Goal: Task Accomplishment & Management: Complete application form

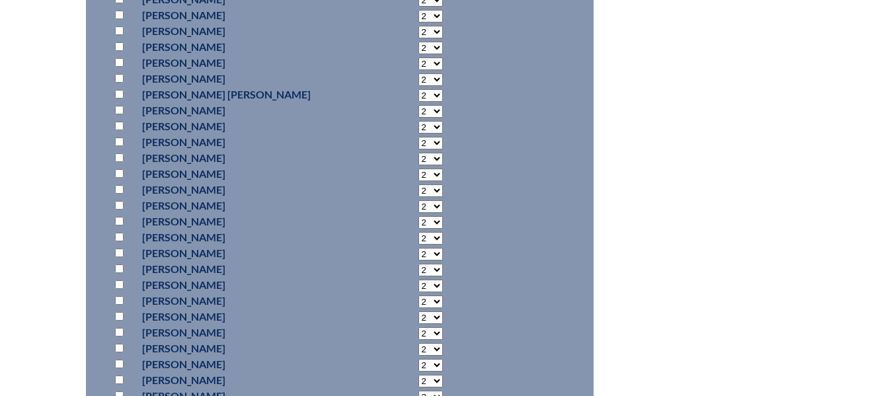
scroll to position [3429, 0]
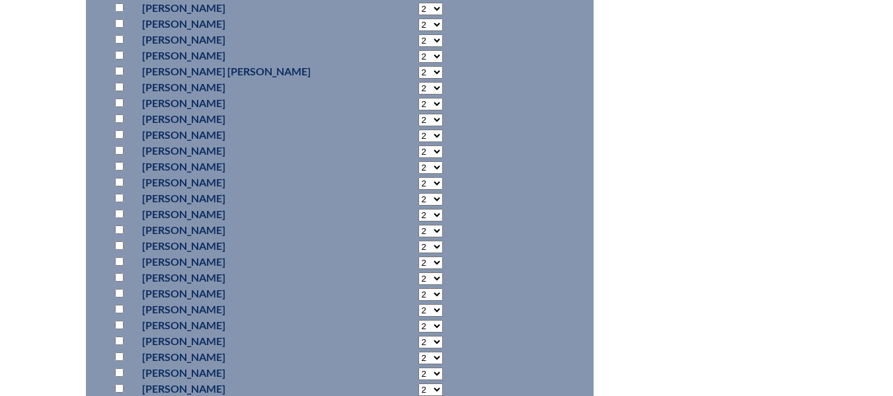
click at [418, 269] on select "2 3 4 5 6 7 8 9 10 11 12 13 14 15 16 17 18 19 20 21 22 23" at bounding box center [430, 262] width 24 height 13
select select "60"
click at [418, 269] on select "2 3 4 5 6 7 8 9 10 11 12 13 14 15 16 17 18 19 20 21 22 23" at bounding box center [430, 262] width 24 height 13
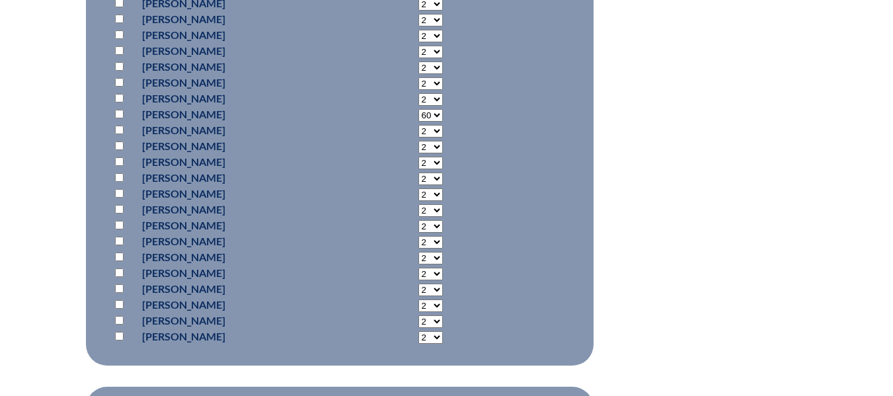
scroll to position [3561, 0]
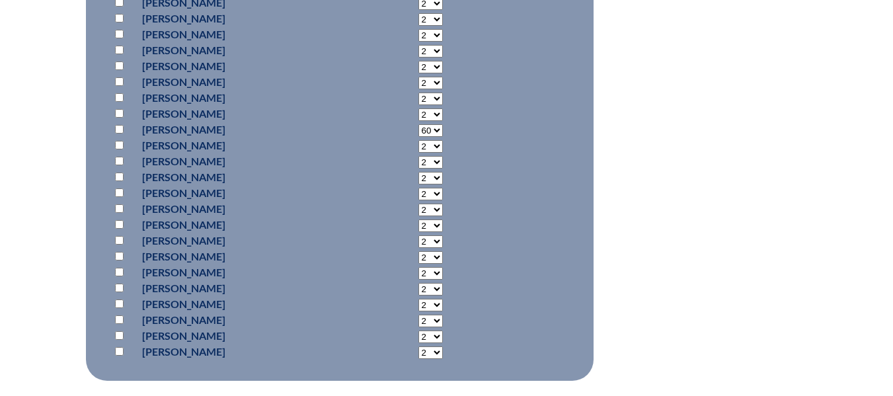
click at [118, 133] on input "checkbox" at bounding box center [119, 129] width 9 height 9
checkbox input "true"
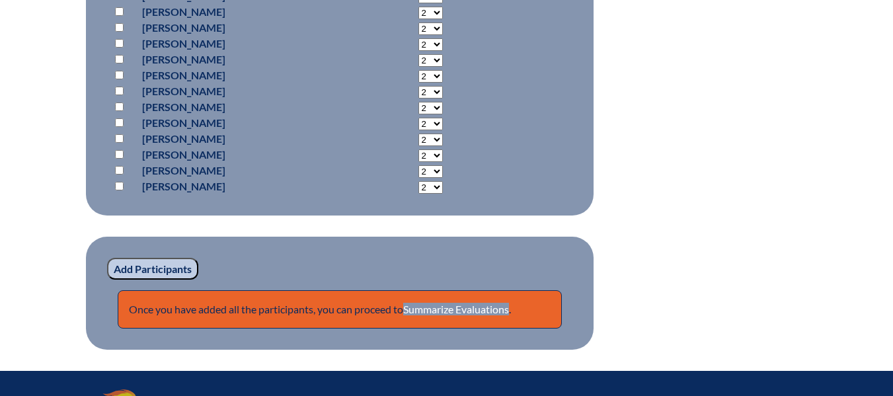
scroll to position [3938, 0]
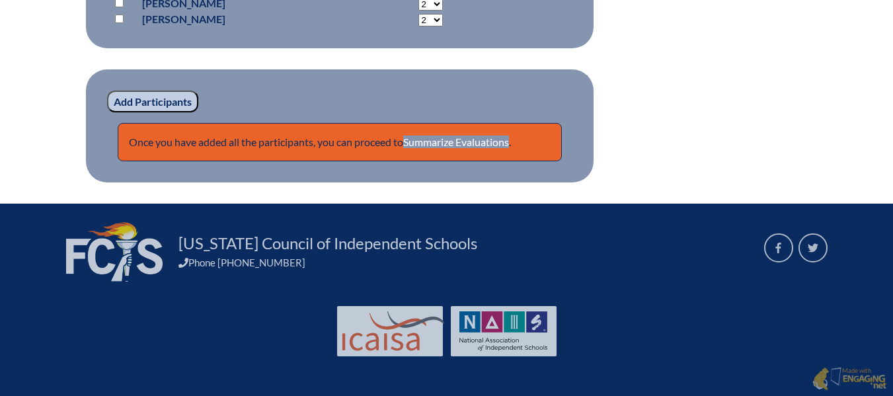
click at [169, 101] on input "Add Participants" at bounding box center [152, 102] width 91 height 22
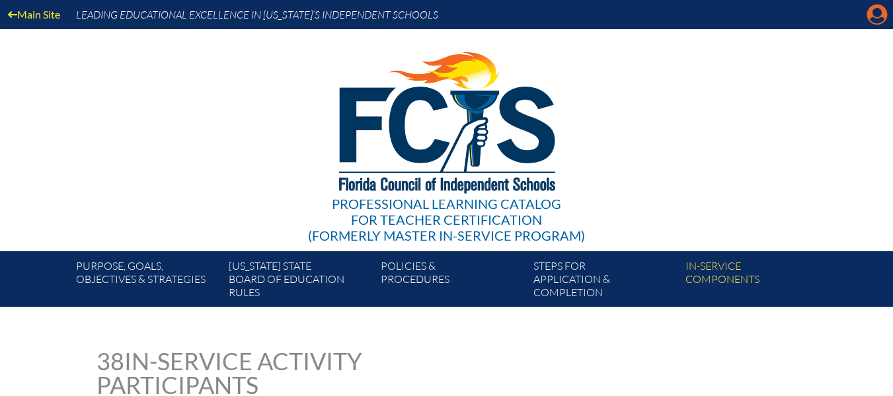
click at [880, 13] on icon "Manage account" at bounding box center [876, 14] width 21 height 21
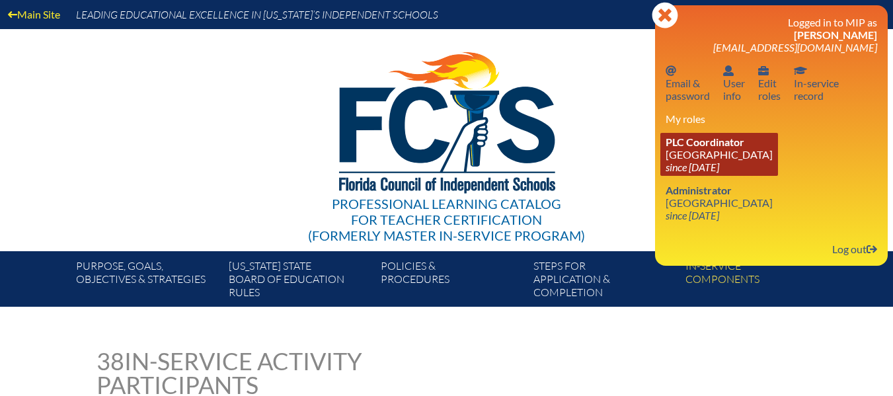
click at [730, 159] on link "PLC Coordinator [GEOGRAPHIC_DATA] since [DATE]" at bounding box center [719, 154] width 118 height 43
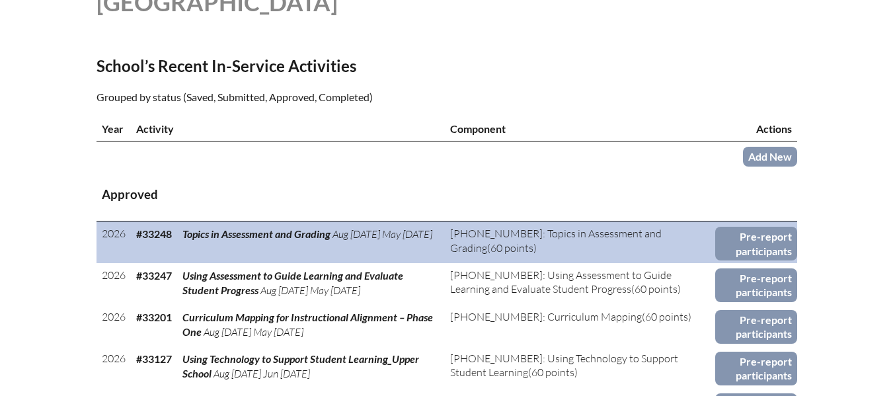
scroll to position [397, 0]
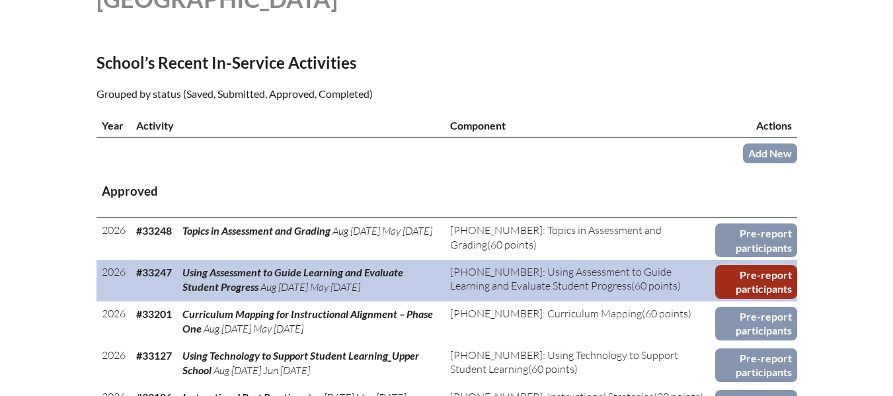
click at [772, 278] on link "Pre-report participants" at bounding box center [756, 282] width 82 height 34
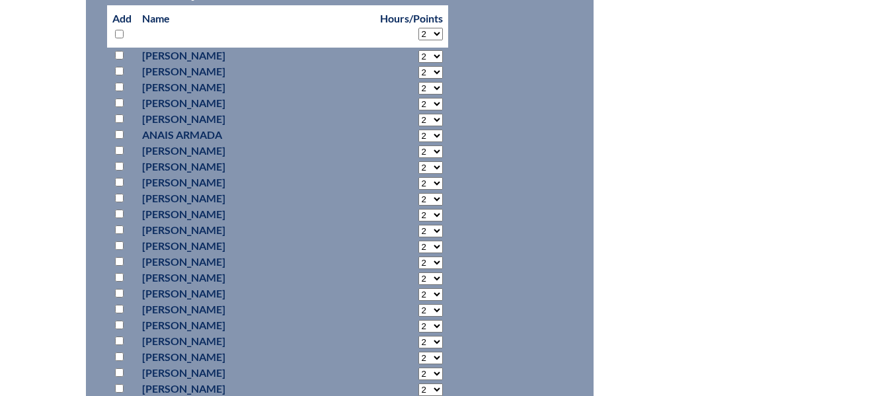
scroll to position [727, 0]
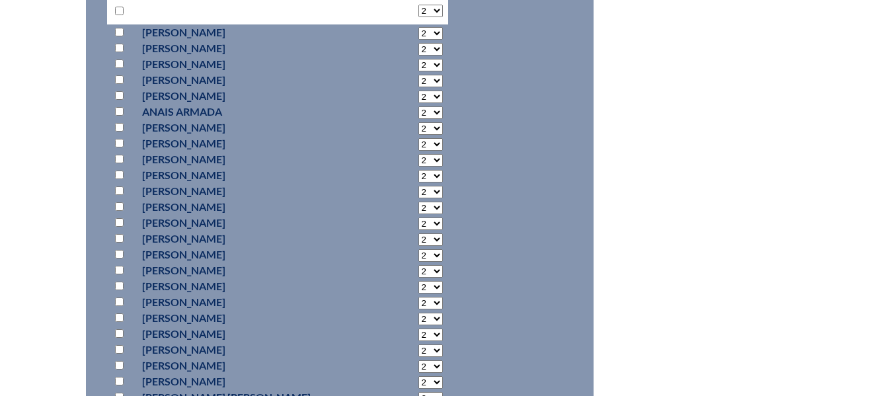
click at [117, 282] on input "checkbox" at bounding box center [119, 286] width 9 height 9
checkbox input "true"
click at [418, 282] on select "2 3 4 5 6 7 8 9 10 11 12 13 14 15 16 17 18 19 20 21 22 23" at bounding box center [430, 287] width 24 height 13
select select "60"
click at [418, 281] on select "2 3 4 5 6 7 8 9 10 11 12 13 14 15 16 17 18 19 20 21 22 23" at bounding box center [430, 287] width 24 height 13
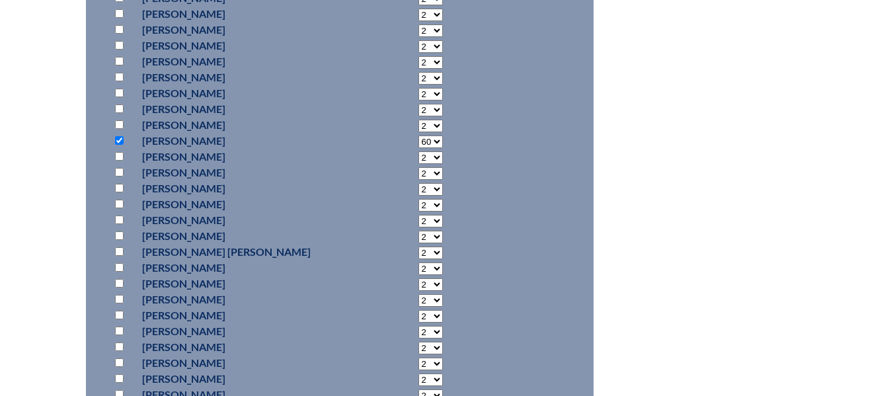
scroll to position [925, 0]
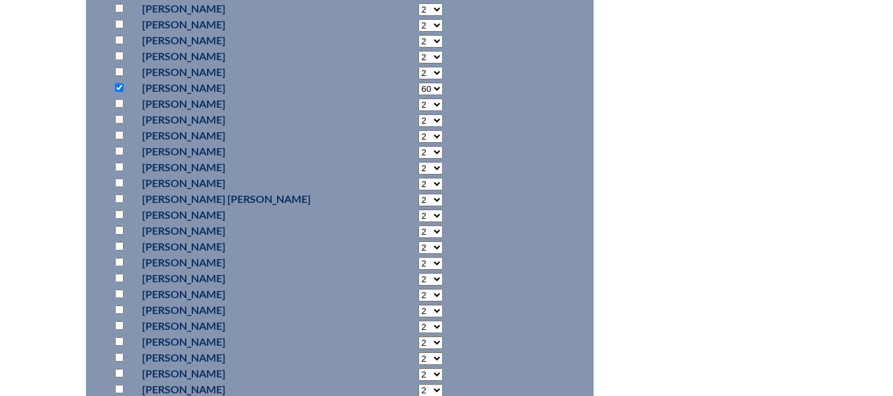
click at [119, 99] on input "checkbox" at bounding box center [119, 103] width 9 height 9
checkbox input "true"
click at [418, 103] on select "2 3 4 5 6 7 8 9 10 11 12 13 14 15 16 17 18 19 20 21 22 23" at bounding box center [430, 104] width 24 height 13
select select "60"
click at [418, 98] on select "2 3 4 5 6 7 8 9 10 11 12 13 14 15 16 17 18 19 20 21 22 23" at bounding box center [430, 104] width 24 height 13
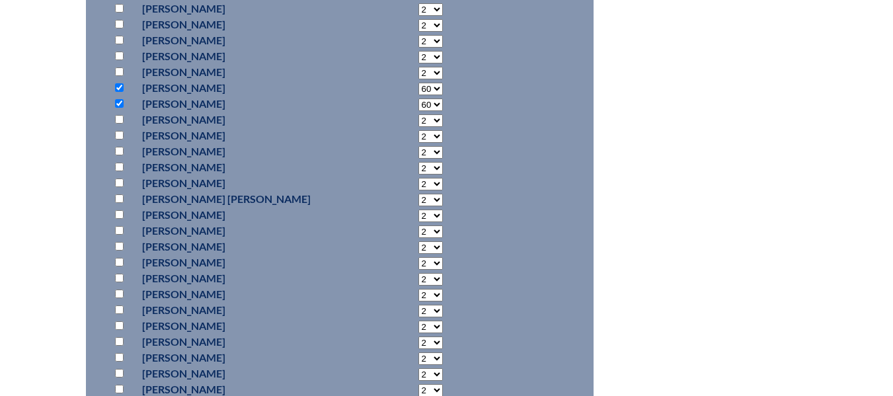
click at [117, 133] on input "checkbox" at bounding box center [119, 135] width 9 height 9
checkbox input "true"
click at [418, 135] on select "2 3 4 5 6 7 8 9 10 11 12 13 14 15 16 17 18 19 20 21 22 23" at bounding box center [430, 136] width 24 height 13
select select "60"
click at [418, 130] on select "2 3 4 5 6 7 8 9 10 11 12 13 14 15 16 17 18 19 20 21 22 23" at bounding box center [430, 136] width 24 height 13
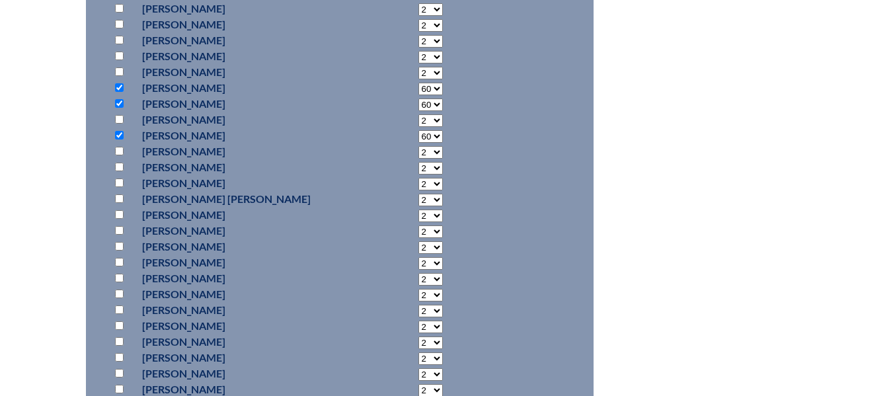
click at [118, 338] on input "checkbox" at bounding box center [119, 341] width 9 height 9
checkbox input "true"
click at [418, 343] on select "2 3 4 5 6 7 8 9 10 11 12 13 14 15 16 17 18 19 20 21 22 23" at bounding box center [430, 342] width 24 height 13
select select "60"
click at [418, 336] on select "2 3 4 5 6 7 8 9 10 11 12 13 14 15 16 17 18 19 20 21 22 23" at bounding box center [430, 342] width 24 height 13
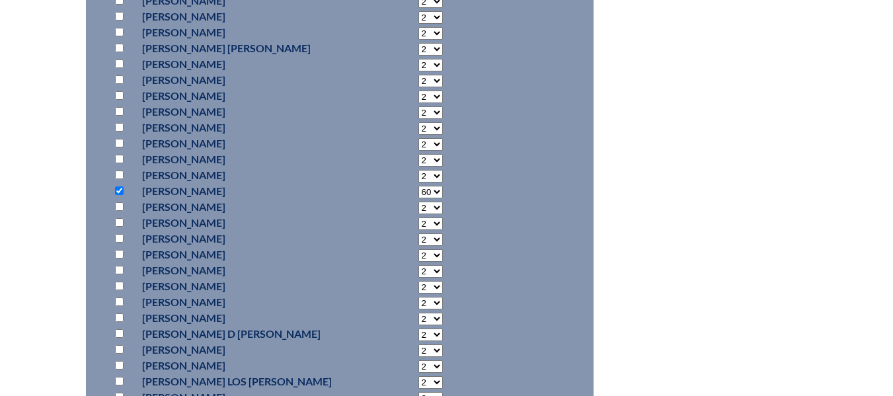
scroll to position [1123, 0]
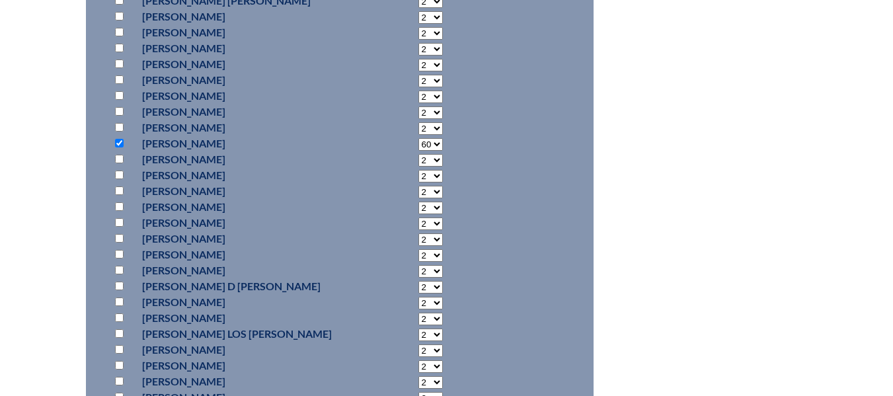
click at [118, 192] on input "checkbox" at bounding box center [119, 190] width 9 height 9
checkbox input "true"
click at [418, 188] on select "2 3 4 5 6 7 8 9 10 11 12 13 14 15 16 17 18 19 20 21 22 23" at bounding box center [430, 192] width 24 height 13
select select "60"
click at [418, 186] on select "2 3 4 5 6 7 8 9 10 11 12 13 14 15 16 17 18 19 20 21 22 23" at bounding box center [430, 192] width 24 height 13
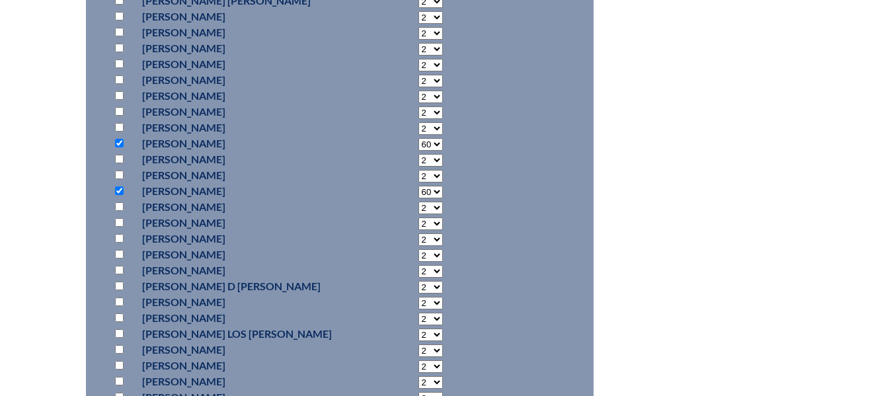
click at [120, 268] on input "checkbox" at bounding box center [119, 270] width 9 height 9
checkbox input "true"
click at [418, 272] on select "2 3 4 5 6 7 8 9 10 11 12 13 14 15 16 17 18 19 20 21 22 23" at bounding box center [430, 271] width 24 height 13
select select "60"
click at [418, 265] on select "2 3 4 5 6 7 8 9 10 11 12 13 14 15 16 17 18 19 20 21 22 23" at bounding box center [430, 271] width 24 height 13
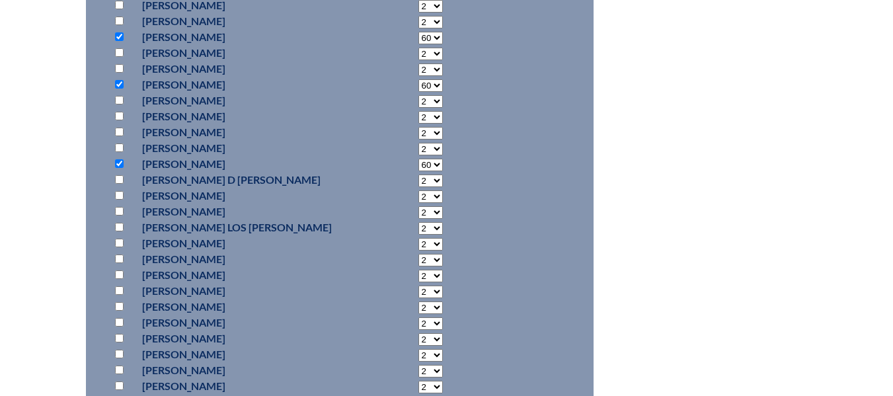
scroll to position [1256, 0]
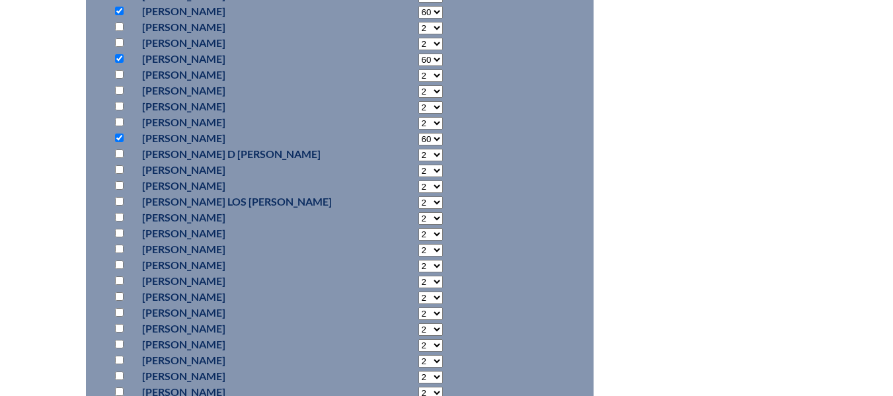
click at [120, 168] on input "checkbox" at bounding box center [119, 169] width 9 height 9
checkbox input "true"
click at [418, 168] on select "2 3 4 5 6 7 8 9 10 11 12 13 14 15 16 17 18 19 20 21 22 23" at bounding box center [430, 171] width 24 height 13
select select "60"
click at [418, 165] on select "2 3 4 5 6 7 8 9 10 11 12 13 14 15 16 17 18 19 20 21 22 23" at bounding box center [430, 171] width 24 height 13
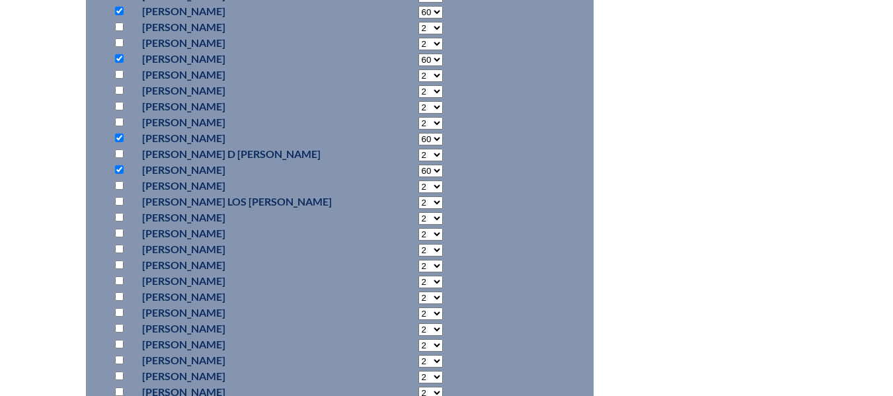
click at [119, 295] on input "checkbox" at bounding box center [119, 296] width 9 height 9
checkbox input "true"
drag, startPoint x: 120, startPoint y: 311, endPoint x: 169, endPoint y: 295, distance: 50.6
click at [120, 310] on input "checkbox" at bounding box center [119, 312] width 9 height 9
checkbox input "true"
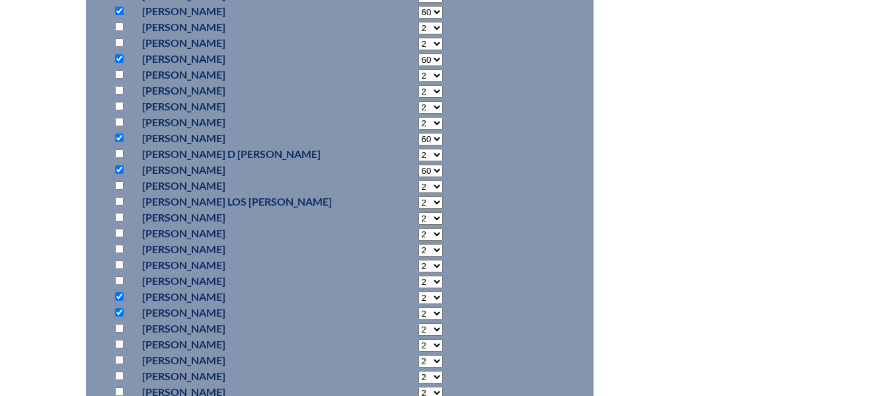
click at [418, 296] on select "2 3 4 5 6 7 8 9 10 11 12 13 14 15 16 17 18 19 20 21 22 23" at bounding box center [430, 297] width 24 height 13
select select "60"
click at [418, 291] on select "2 3 4 5 6 7 8 9 10 11 12 13 14 15 16 17 18 19 20 21 22 23" at bounding box center [430, 297] width 24 height 13
click at [418, 307] on select "2 3 4 5 6 7 8 9 10 11 12 13 14 15 16 17 18 19 20 21 22 23" at bounding box center [430, 313] width 24 height 13
select select "60"
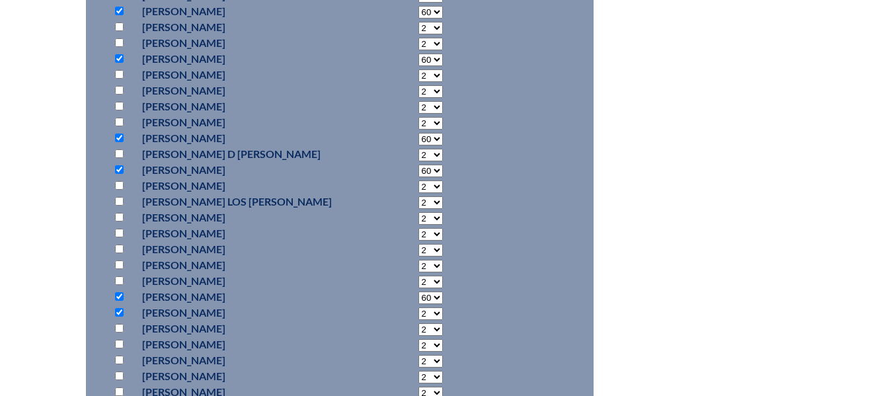
click at [418, 307] on select "2 3 4 5 6 7 8 9 10 11 12 13 14 15 16 17 18 19 20 21 22 23" at bounding box center [430, 313] width 24 height 13
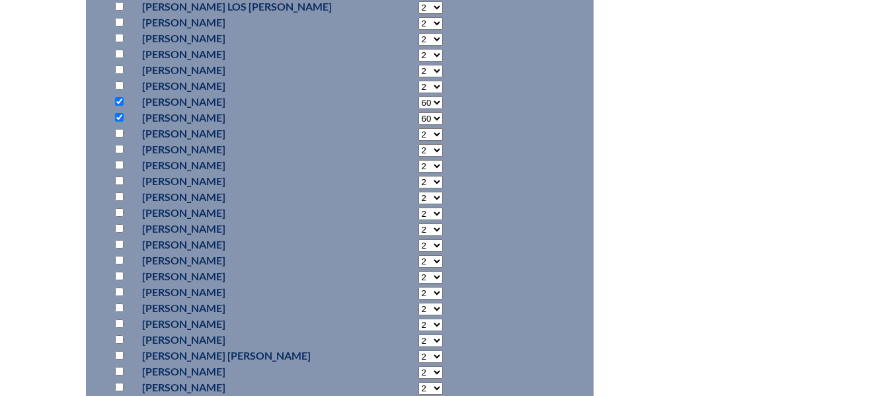
scroll to position [1454, 0]
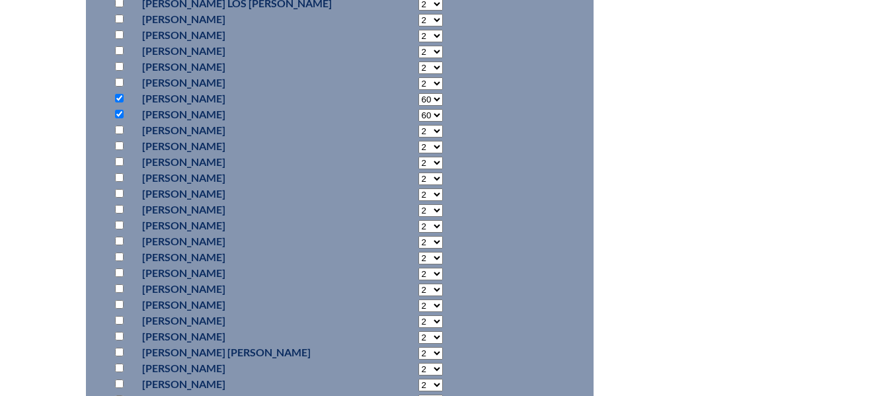
click at [120, 143] on input "checkbox" at bounding box center [119, 145] width 9 height 9
checkbox input "true"
click at [122, 176] on input "checkbox" at bounding box center [119, 177] width 9 height 9
checkbox input "true"
click at [418, 146] on select "2 3 4 5 6 7 8 9 10 11 12 13 14 15 16 17 18 19 20 21 22 23" at bounding box center [430, 147] width 24 height 13
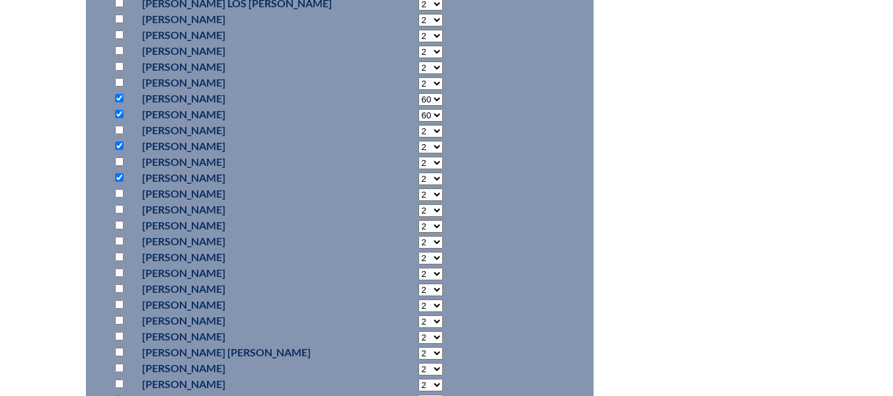
select select "60"
click at [418, 141] on select "2 3 4 5 6 7 8 9 10 11 12 13 14 15 16 17 18 19 20 21 22 23" at bounding box center [430, 147] width 24 height 13
click at [418, 176] on select "2 3 4 5 6 7 8 9 10 11 12 13 14 15 16 17 18 19 20 21 22 23" at bounding box center [430, 178] width 24 height 13
select select "60"
click at [418, 172] on select "2 3 4 5 6 7 8 9 10 11 12 13 14 15 16 17 18 19 20 21 22 23" at bounding box center [430, 178] width 24 height 13
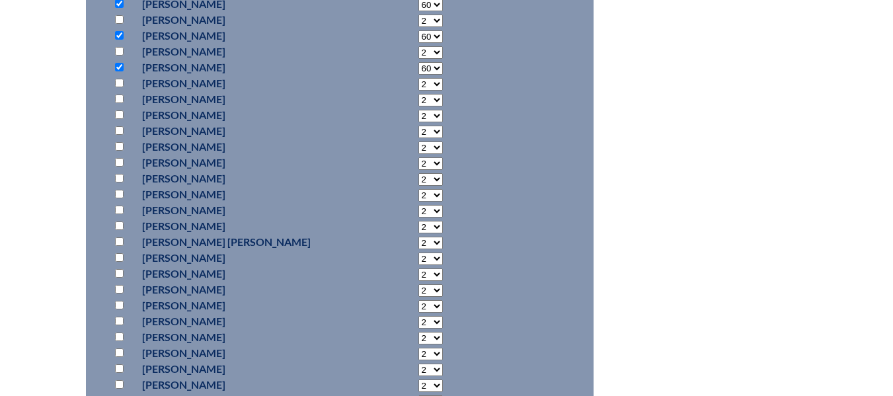
scroll to position [1586, 0]
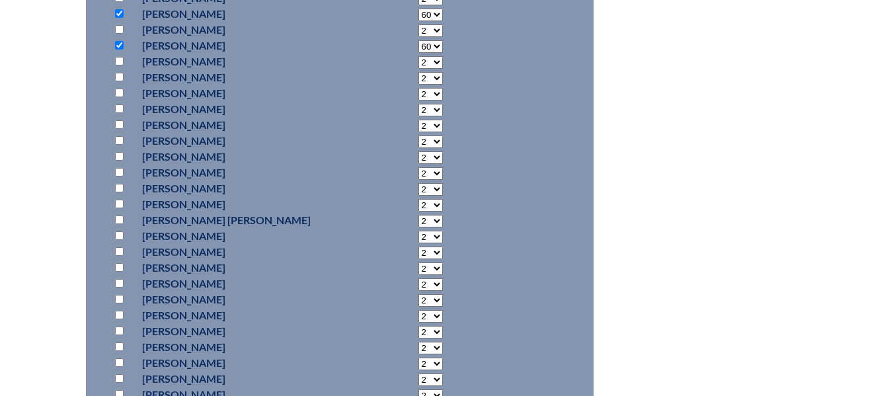
click at [120, 216] on input "checkbox" at bounding box center [119, 219] width 9 height 9
checkbox input "true"
click at [418, 219] on select "2 3 4 5 6 7 8 9 10 11 12 13 14 15 16 17 18 19 20 21 22 23" at bounding box center [430, 221] width 24 height 13
select select "60"
click at [418, 215] on select "2 3 4 5 6 7 8 9 10 11 12 13 14 15 16 17 18 19 20 21 22 23" at bounding box center [430, 221] width 24 height 13
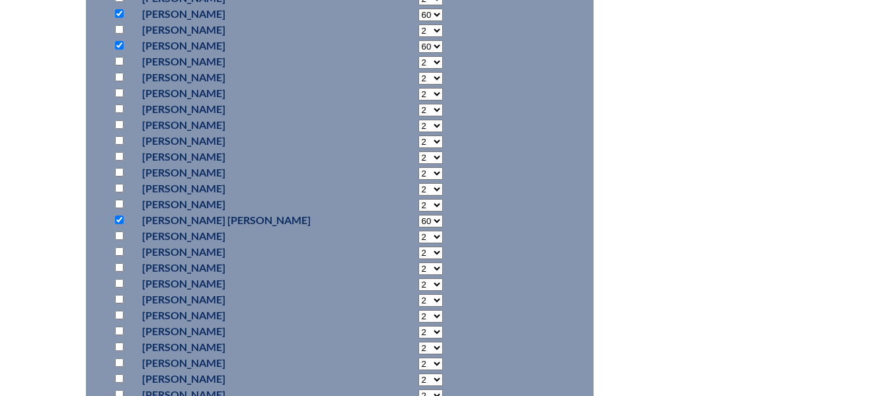
click at [122, 330] on input "checkbox" at bounding box center [119, 330] width 9 height 9
checkbox input "true"
click at [418, 334] on select "2 3 4 5 6 7 8 9 10 11 12 13 14 15 16 17 18 19 20 21 22 23" at bounding box center [430, 332] width 24 height 13
select select "60"
click at [418, 326] on select "2 3 4 5 6 7 8 9 10 11 12 13 14 15 16 17 18 19 20 21 22 23" at bounding box center [430, 332] width 24 height 13
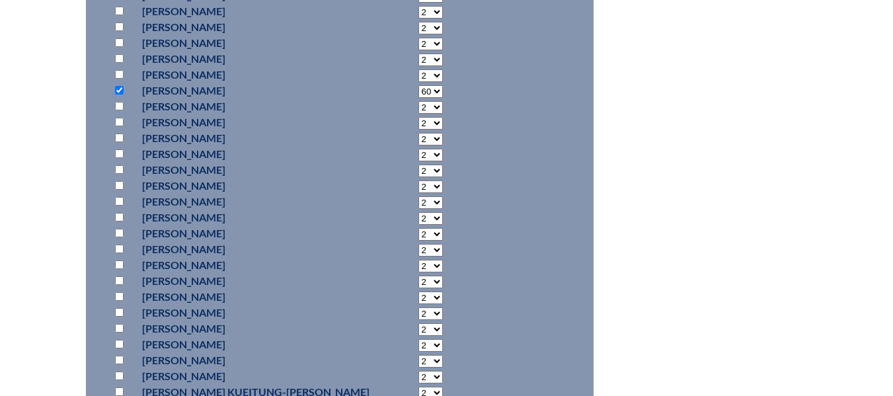
scroll to position [1850, 0]
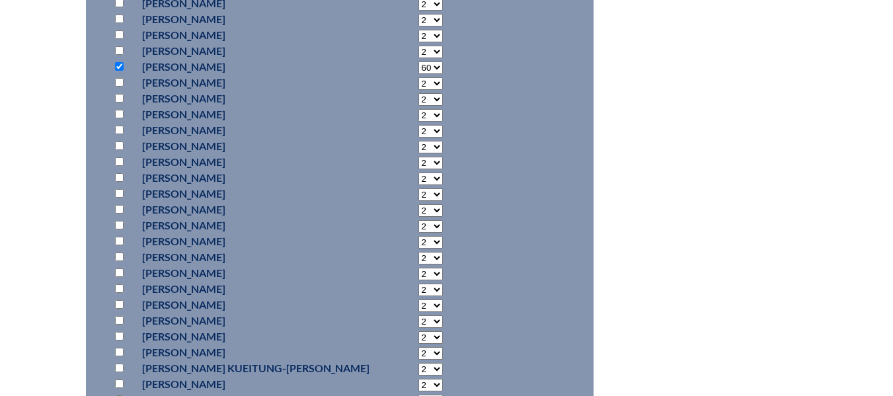
click at [120, 176] on input "checkbox" at bounding box center [119, 177] width 9 height 9
checkbox input "true"
click at [122, 237] on input "checkbox" at bounding box center [119, 241] width 9 height 9
checkbox input "true"
click at [418, 174] on select "2 3 4 5 6 7 8 9 10 11 12 13 14 15 16 17 18 19 20 21 22 23" at bounding box center [430, 178] width 24 height 13
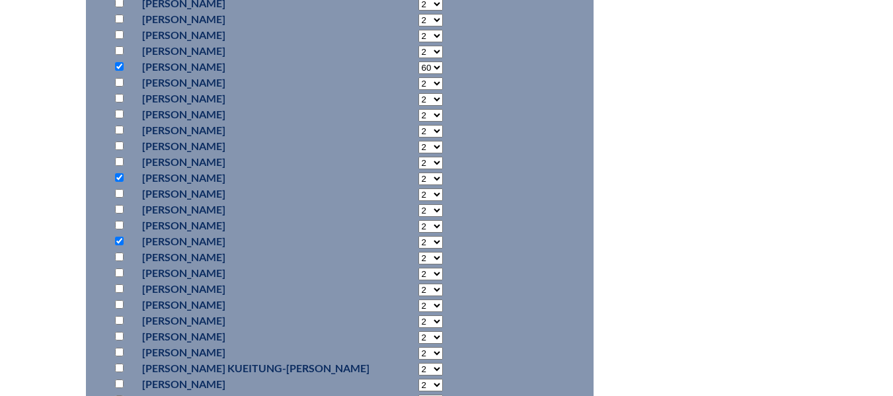
select select "60"
click at [418, 172] on select "2 3 4 5 6 7 8 9 10 11 12 13 14 15 16 17 18 19 20 21 22 23" at bounding box center [430, 178] width 24 height 13
click at [418, 237] on select "2 3 4 5 6 7 8 9 10 11 12 13 14 15 16 17 18 19 20 21 22 23" at bounding box center [430, 242] width 24 height 13
select select "60"
click at [418, 236] on select "2 3 4 5 6 7 8 9 10 11 12 13 14 15 16 17 18 19 20 21 22 23" at bounding box center [430, 242] width 24 height 13
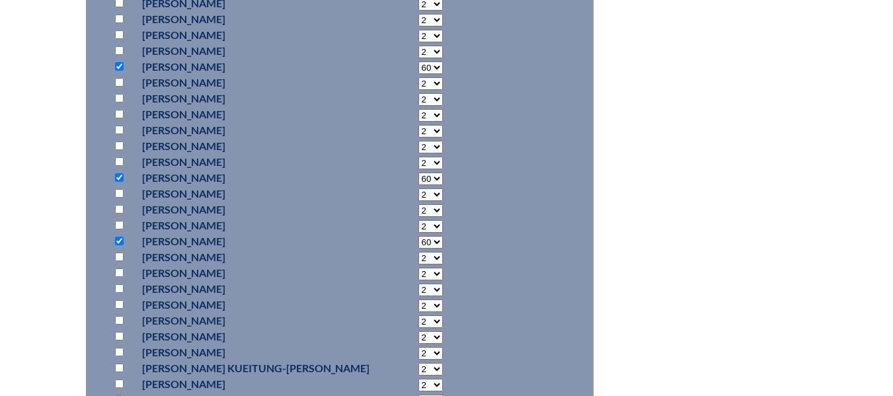
click at [461, 198] on fieldset "Add Participants" at bounding box center [340, 352] width 508 height 3072
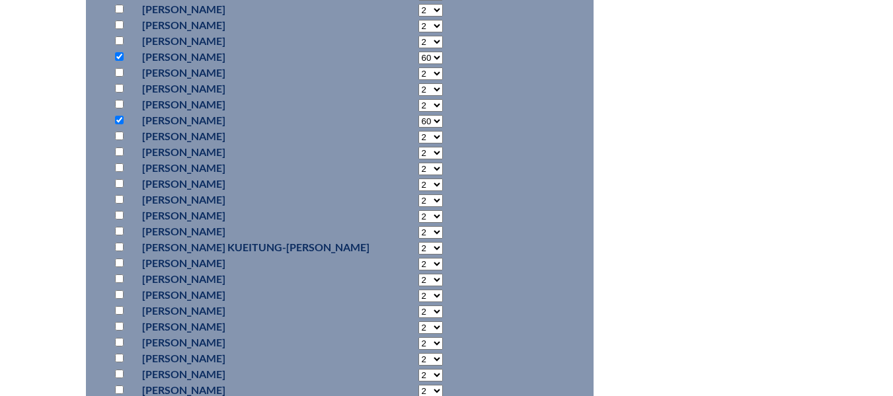
scroll to position [1983, 0]
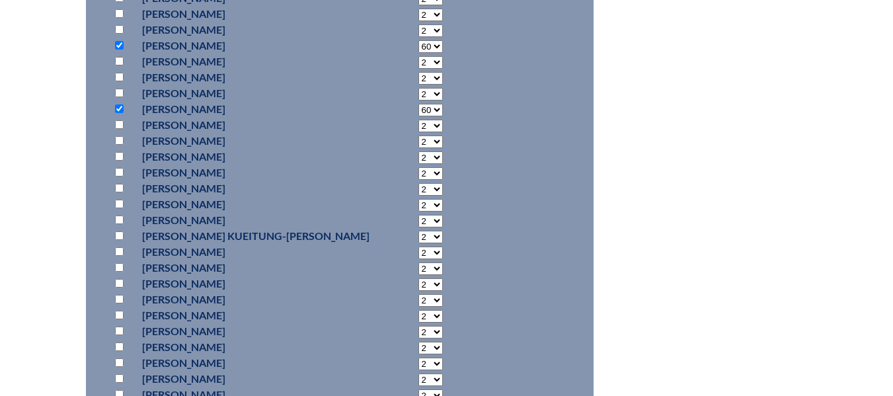
click at [121, 138] on input "checkbox" at bounding box center [119, 140] width 9 height 9
checkbox input "true"
click at [121, 152] on input "checkbox" at bounding box center [119, 156] width 9 height 9
checkbox input "true"
click at [418, 139] on select "2 3 4 5 6 7 8 9 10 11 12 13 14 15 16 17 18 19 20 21 22 23" at bounding box center [430, 141] width 24 height 13
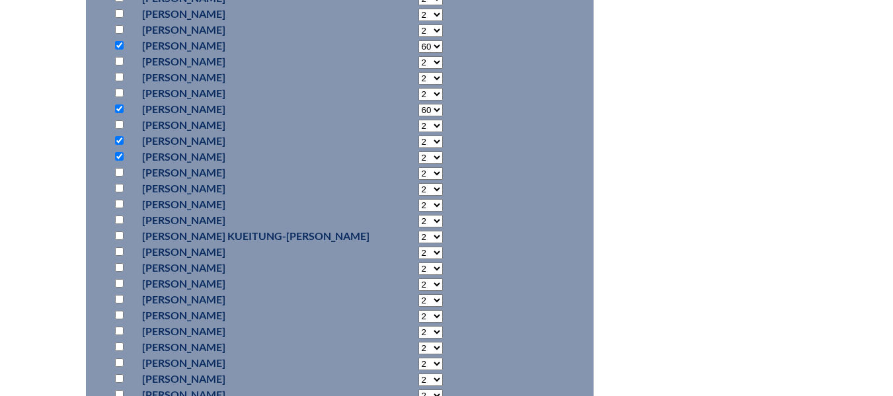
select select "60"
click at [418, 135] on select "2 3 4 5 6 7 8 9 10 11 12 13 14 15 16 17 18 19 20 21 22 23" at bounding box center [430, 141] width 24 height 13
click at [418, 156] on select "2 3 4 5 6 7 8 9 10 11 12 13 14 15 16 17 18 19 20 21 22 23" at bounding box center [430, 157] width 24 height 13
select select "60"
click at [418, 151] on select "2 3 4 5 6 7 8 9 10 11 12 13 14 15 16 17 18 19 20 21 22 23" at bounding box center [430, 157] width 24 height 13
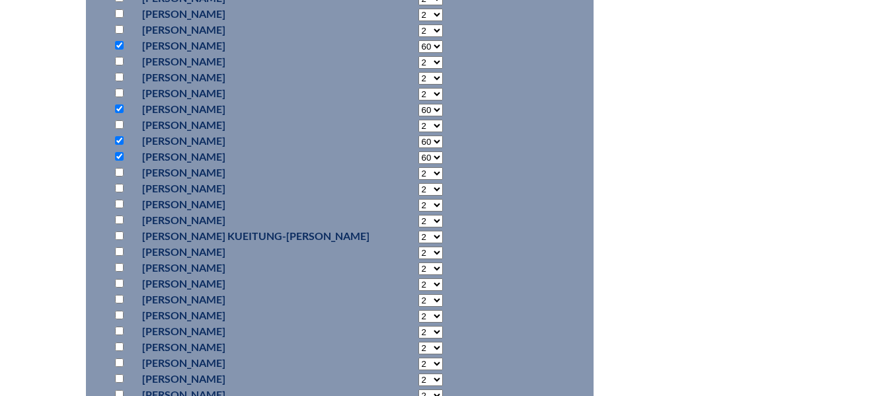
click at [452, 252] on fieldset "Add Participants" at bounding box center [340, 220] width 508 height 3072
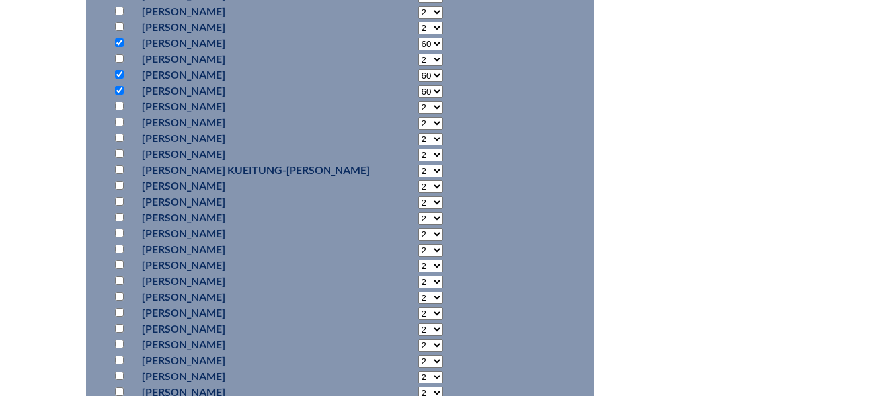
click at [122, 216] on input "checkbox" at bounding box center [119, 217] width 9 height 9
checkbox input "true"
click at [122, 232] on input "checkbox" at bounding box center [119, 233] width 9 height 9
checkbox input "true"
click at [418, 218] on select "2 3 4 5 6 7 8 9 10 11 12 13 14 15 16 17 18 19 20 21 22 23" at bounding box center [430, 218] width 24 height 13
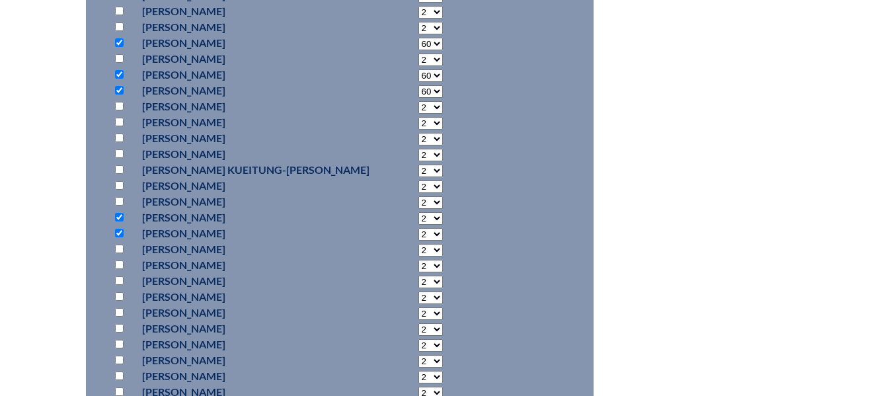
select select "60"
click at [418, 212] on select "2 3 4 5 6 7 8 9 10 11 12 13 14 15 16 17 18 19 20 21 22 23" at bounding box center [430, 218] width 24 height 13
click at [418, 234] on select "2 3 4 5 6 7 8 9 10 11 12 13 14 15 16 17 18 19 20 21 22 23" at bounding box center [430, 234] width 24 height 13
select select "60"
click at [418, 228] on select "2 3 4 5 6 7 8 9 10 11 12 13 14 15 16 17 18 19 20 21 22 23" at bounding box center [430, 234] width 24 height 13
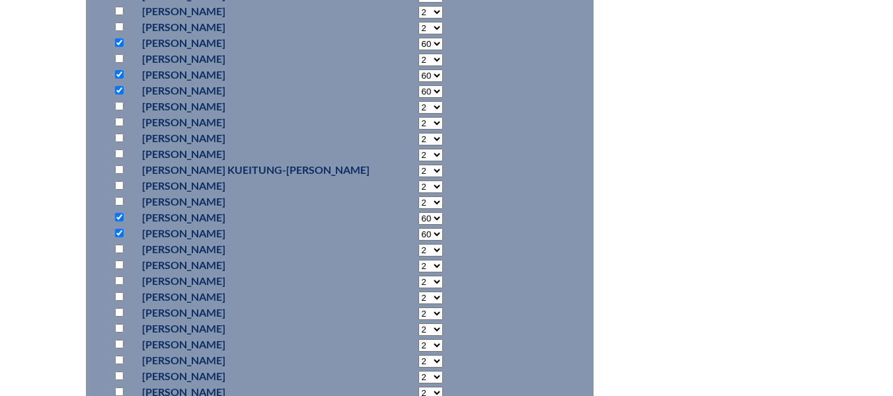
click at [432, 195] on fieldset "Add Participants" at bounding box center [340, 154] width 508 height 3072
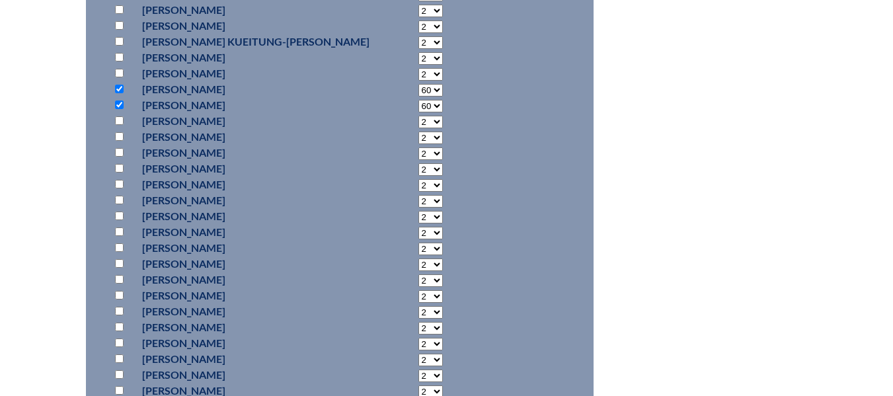
scroll to position [2181, 0]
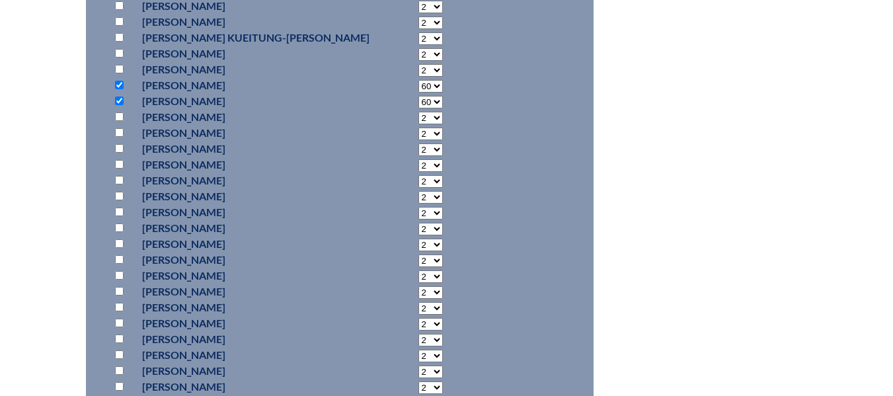
click at [120, 337] on input "checkbox" at bounding box center [119, 338] width 9 height 9
checkbox input "true"
click at [418, 339] on select "2 3 4 5 6 7 8 9 10 11 12 13 14 15 16 17 18 19 20 21 22 23" at bounding box center [430, 340] width 24 height 13
select select "60"
click at [418, 334] on select "2 3 4 5 6 7 8 9 10 11 12 13 14 15 16 17 18 19 20 21 22 23" at bounding box center [430, 340] width 24 height 13
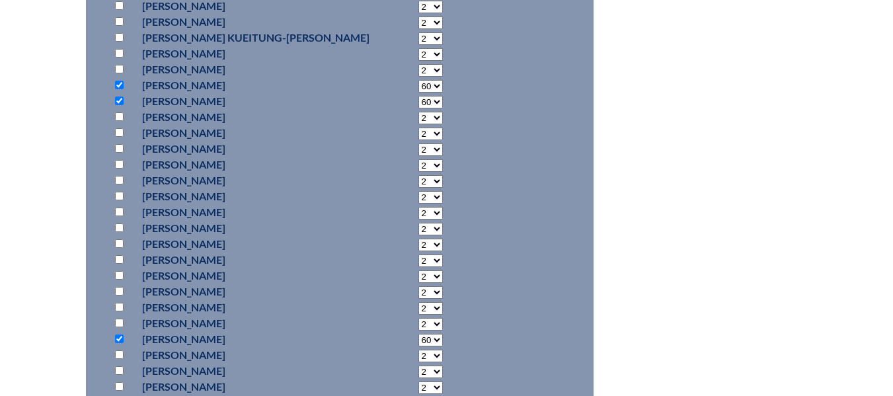
click at [439, 274] on fieldset "Add Participants" at bounding box center [340, 22] width 508 height 3072
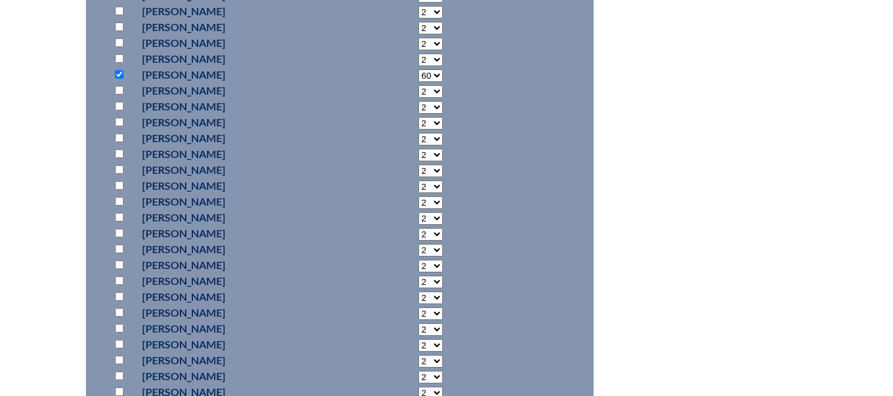
click at [116, 199] on input "checkbox" at bounding box center [119, 201] width 9 height 9
checkbox input "true"
click at [418, 201] on select "2 3 4 5 6 7 8 9 10 11 12 13 14 15 16 17 18 19 20 21 22 23" at bounding box center [430, 202] width 24 height 13
select select "60"
click at [418, 196] on select "2 3 4 5 6 7 8 9 10 11 12 13 14 15 16 17 18 19 20 21 22 23" at bounding box center [430, 202] width 24 height 13
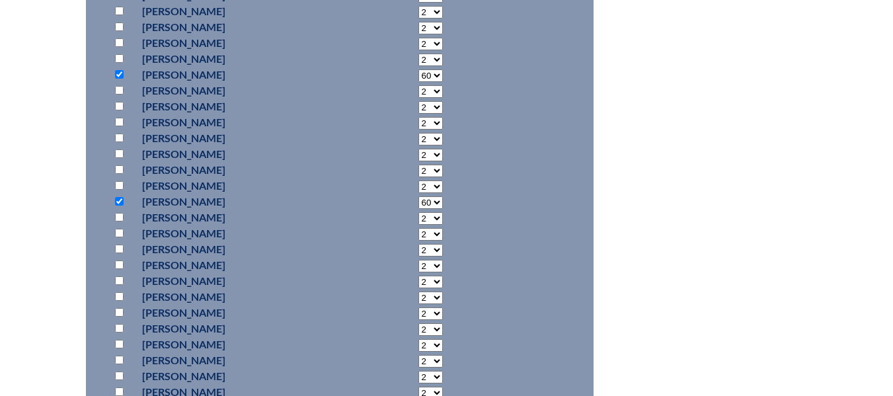
click at [117, 214] on input "checkbox" at bounding box center [119, 217] width 9 height 9
checkbox input "true"
click at [418, 216] on select "2 3 4 5 6 7 8 9 10 11 12 13 14 15 16 17 18 19 20 21 22 23" at bounding box center [430, 218] width 24 height 13
select select "60"
click at [418, 212] on select "2 3 4 5 6 7 8 9 10 11 12 13 14 15 16 17 18 19 20 21 22 23" at bounding box center [430, 218] width 24 height 13
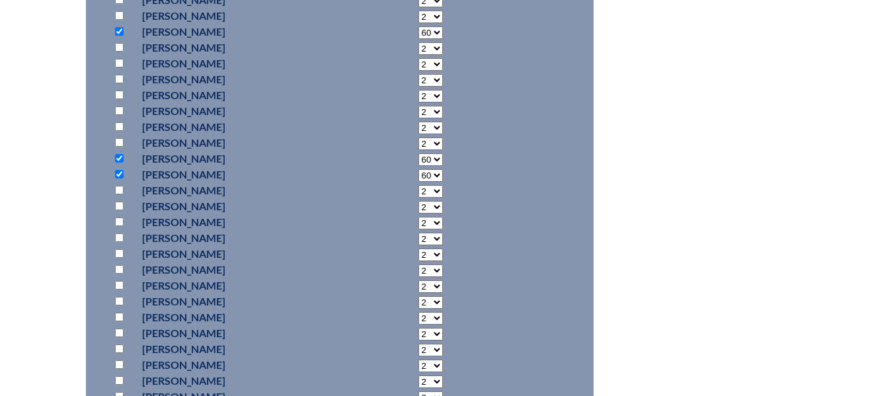
scroll to position [2511, 0]
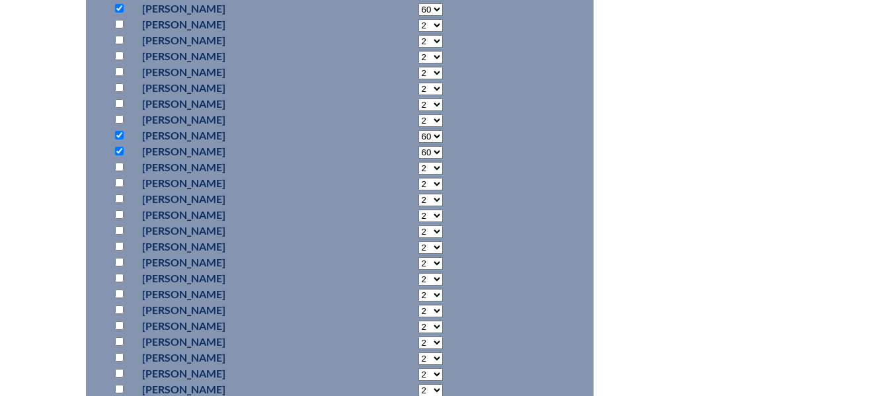
click at [120, 212] on input "checkbox" at bounding box center [119, 214] width 9 height 9
checkbox input "true"
click at [418, 213] on select "2 3 4 5 6 7 8 9 10 11 12 13 14 15 16 17 18 19 20 21 22 23" at bounding box center [430, 215] width 24 height 13
select select "60"
click at [418, 209] on select "2 3 4 5 6 7 8 9 10 11 12 13 14 15 16 17 18 19 20 21 22 23" at bounding box center [430, 215] width 24 height 13
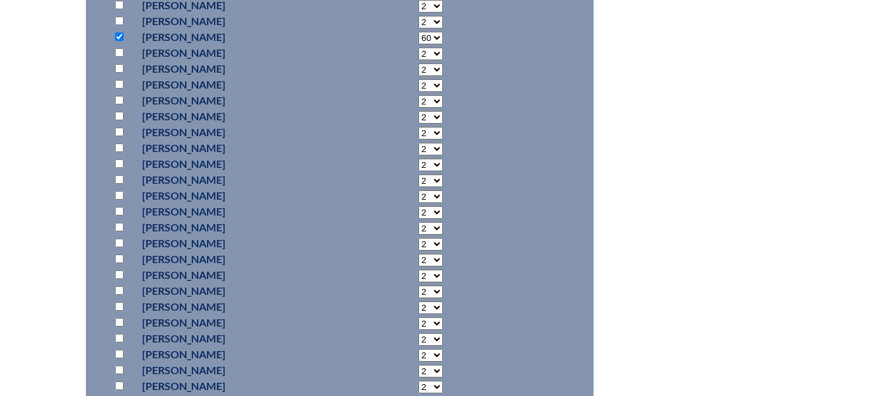
scroll to position [2710, 0]
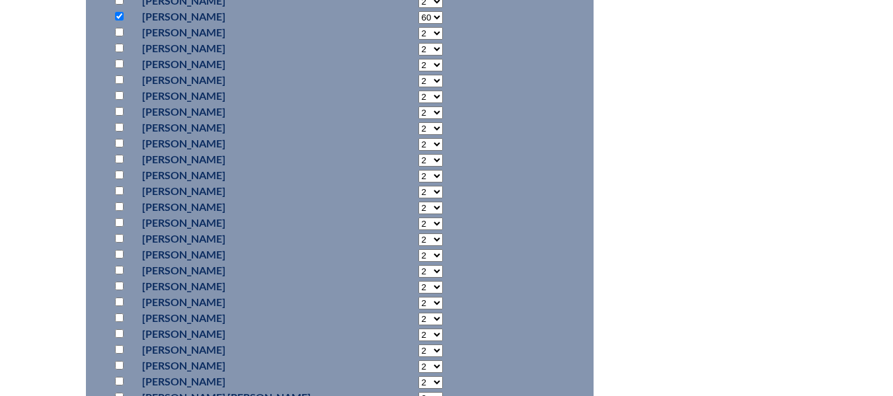
click at [119, 329] on input "checkbox" at bounding box center [119, 333] width 9 height 9
checkbox input "true"
click at [418, 331] on select "2 3 4 5 6 7 8 9 10 11 12 13 14 15 16 17 18 19 20 21 22 23" at bounding box center [430, 334] width 24 height 13
select select "60"
click at [418, 328] on select "2 3 4 5 6 7 8 9 10 11 12 13 14 15 16 17 18 19 20 21 22 23" at bounding box center [430, 334] width 24 height 13
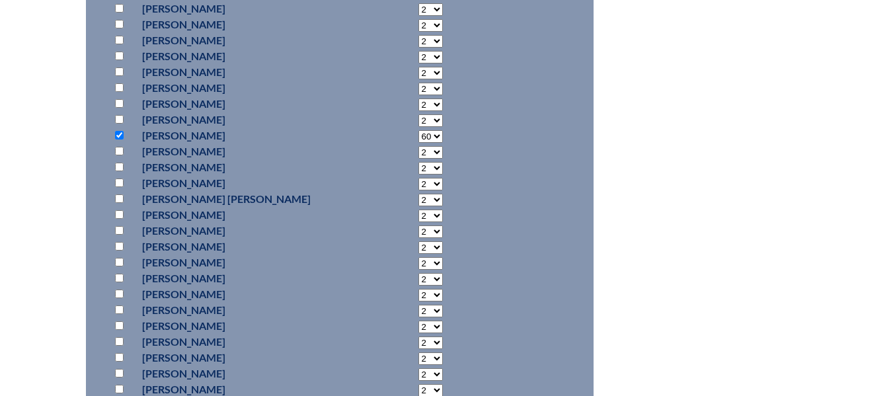
click at [121, 163] on input "checkbox" at bounding box center [119, 167] width 9 height 9
checkbox input "true"
click at [122, 178] on input "checkbox" at bounding box center [119, 182] width 9 height 9
checkbox input "true"
click at [418, 165] on select "2 3 4 5 6 7 8 9 10 11 12 13 14 15 16 17 18 19 20 21 22 23" at bounding box center [430, 168] width 24 height 13
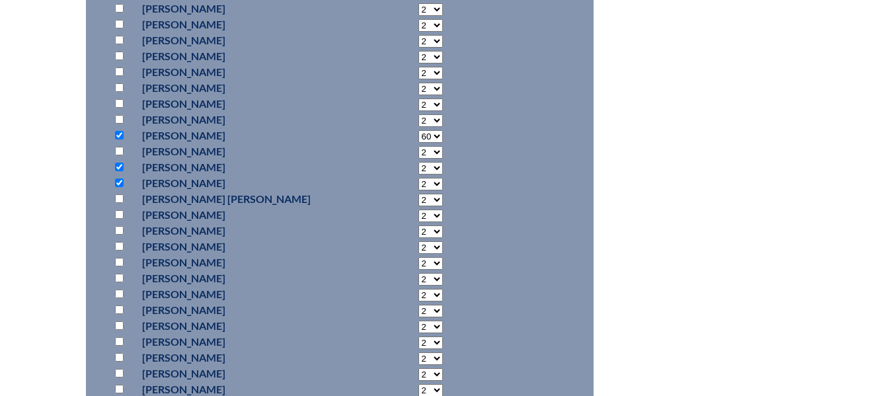
select select "60"
click at [418, 162] on select "2 3 4 5 6 7 8 9 10 11 12 13 14 15 16 17 18 19 20 21 22 23" at bounding box center [430, 168] width 24 height 13
click at [418, 180] on select "2 3 4 5 6 7 8 9 10 11 12 13 14 15 16 17 18 19 20 21 22 23" at bounding box center [430, 184] width 24 height 13
select select "60"
click at [418, 178] on select "2 3 4 5 6 7 8 9 10 11 12 13 14 15 16 17 18 19 20 21 22 23" at bounding box center [430, 184] width 24 height 13
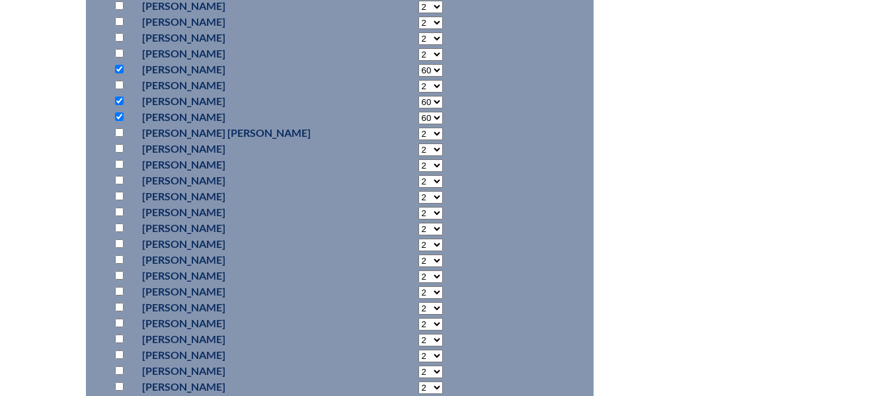
click at [118, 196] on input "checkbox" at bounding box center [119, 196] width 9 height 9
checkbox input "true"
click at [418, 194] on select "2 3 4 5 6 7 8 9 10 11 12 13 14 15 16 17 18 19 20 21 22 23" at bounding box center [430, 197] width 24 height 13
select select "60"
click at [418, 191] on select "2 3 4 5 6 7 8 9 10 11 12 13 14 15 16 17 18 19 20 21 22 23" at bounding box center [430, 197] width 24 height 13
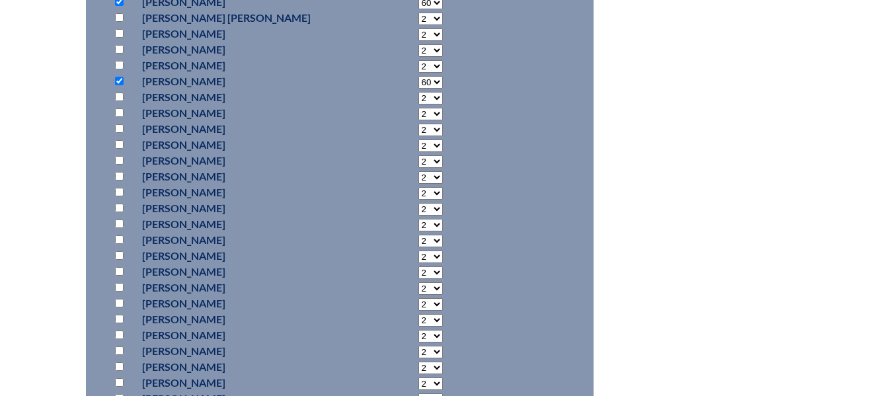
scroll to position [3106, 0]
click at [122, 124] on input "checkbox" at bounding box center [119, 127] width 9 height 9
checkbox input "true"
click at [418, 126] on select "2 3 4 5 6 7 8 9 10 11 12 13 14 15 16 17 18 19 20 21 22 23" at bounding box center [430, 128] width 24 height 13
select select "60"
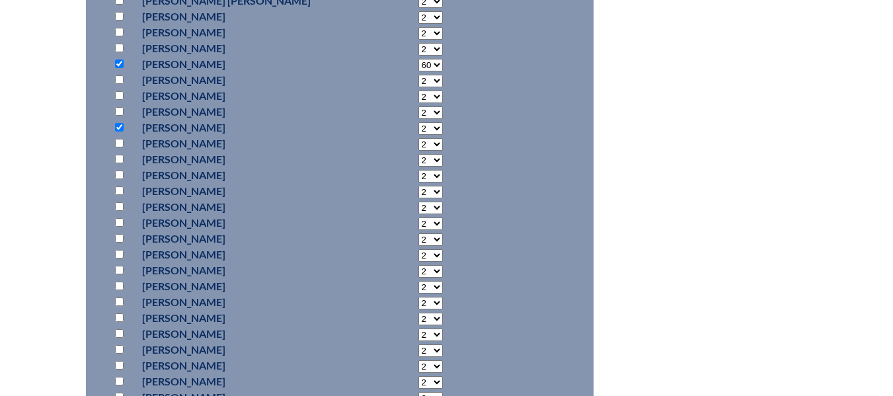
click at [418, 122] on select "2 3 4 5 6 7 8 9 10 11 12 13 14 15 16 17 18 19 20 21 22 23" at bounding box center [430, 128] width 24 height 13
click at [120, 157] on input "checkbox" at bounding box center [119, 159] width 9 height 9
checkbox input "true"
click at [418, 157] on select "2 3 4 5 6 7 8 9 10 11 12 13 14 15 16 17 18 19 20 21 22 23" at bounding box center [430, 160] width 24 height 13
select select "60"
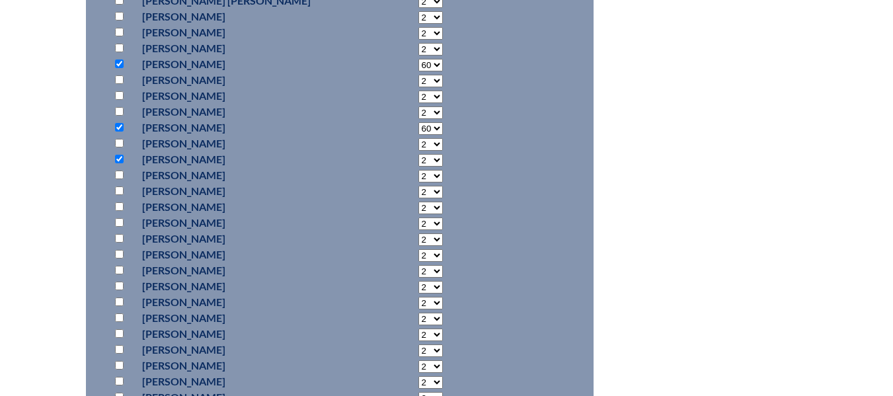
click at [418, 154] on select "2 3 4 5 6 7 8 9 10 11 12 13 14 15 16 17 18 19 20 21 22 23" at bounding box center [430, 160] width 24 height 13
click at [120, 188] on input "checkbox" at bounding box center [119, 190] width 9 height 9
checkbox input "true"
click at [115, 221] on input "checkbox" at bounding box center [119, 222] width 9 height 9
checkbox input "true"
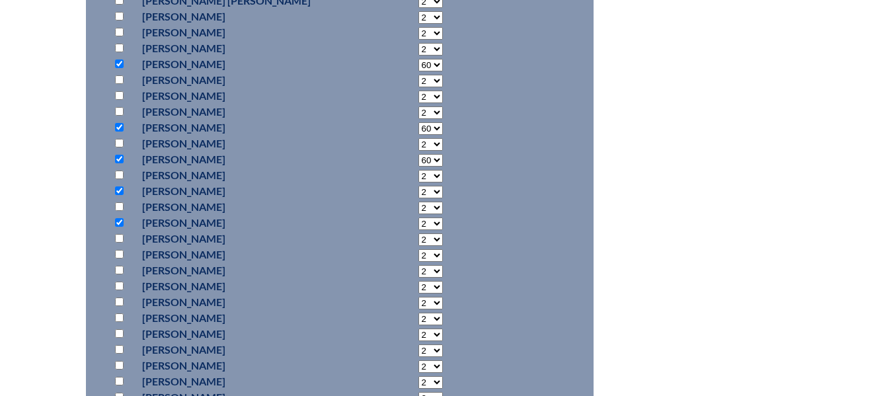
click at [418, 190] on select "2 3 4 5 6 7 8 9 10 11 12 13 14 15 16 17 18 19 20 21 22 23" at bounding box center [430, 192] width 24 height 13
select select "60"
click at [418, 186] on select "2 3 4 5 6 7 8 9 10 11 12 13 14 15 16 17 18 19 20 21 22 23" at bounding box center [430, 192] width 24 height 13
click at [418, 219] on select "2 3 4 5 6 7 8 9 10 11 12 13 14 15 16 17 18 19 20 21 22 23" at bounding box center [430, 223] width 24 height 13
select select "60"
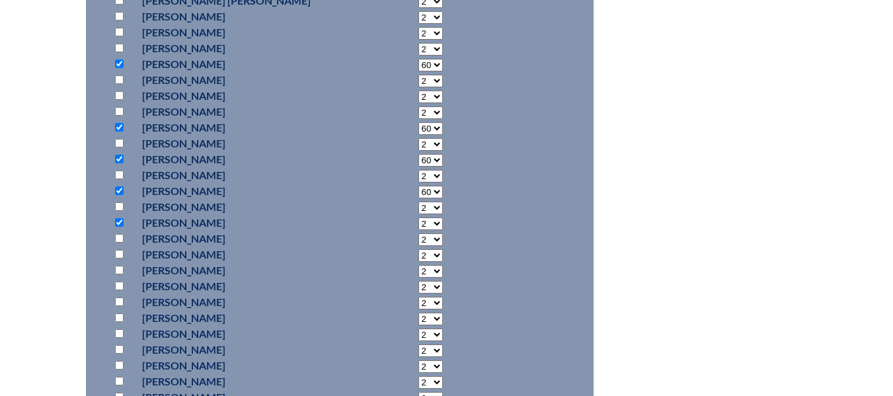
click at [418, 217] on select "2 3 4 5 6 7 8 9 10 11 12 13 14 15 16 17 18 19 20 21 22 23" at bounding box center [430, 223] width 24 height 13
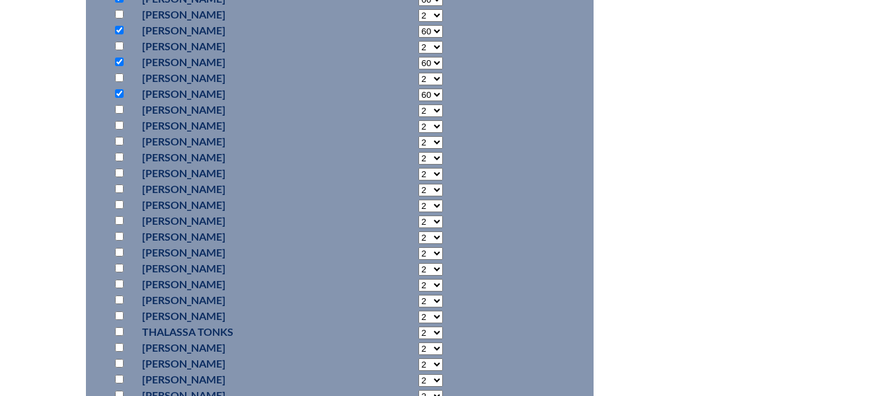
scroll to position [3238, 0]
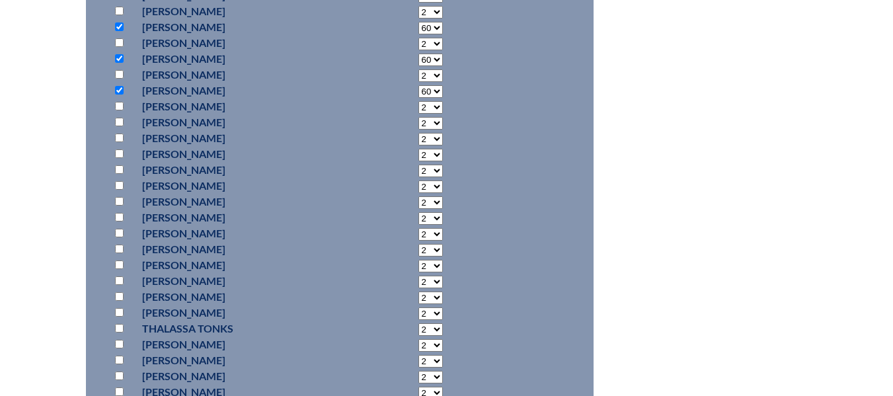
click at [120, 137] on input "checkbox" at bounding box center [119, 137] width 9 height 9
checkbox input "true"
click at [121, 151] on input "checkbox" at bounding box center [119, 153] width 9 height 9
checkbox input "true"
click at [418, 139] on select "2 3 4 5 6 7 8 9 10 11 12 13 14 15 16 17 18 19 20 21 22 23" at bounding box center [430, 139] width 24 height 13
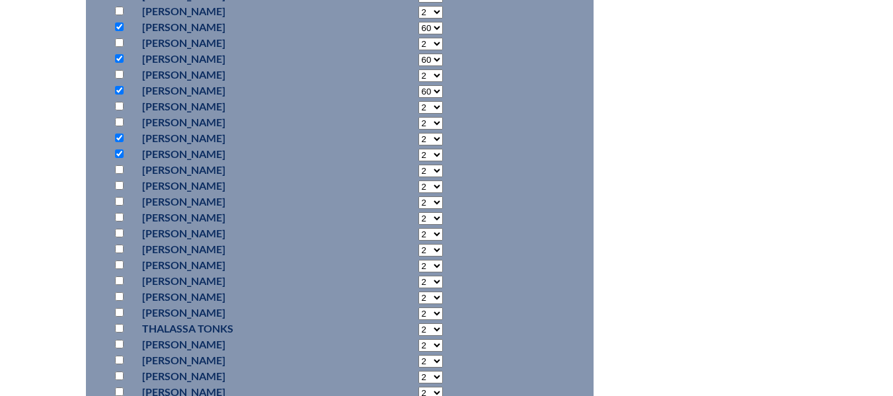
select select "60"
click at [418, 133] on select "2 3 4 5 6 7 8 9 10 11 12 13 14 15 16 17 18 19 20 21 22 23" at bounding box center [430, 139] width 24 height 13
click at [418, 155] on select "2 3 4 5 6 7 8 9 10 11 12 13 14 15 16 17 18 19 20 21 22 23" at bounding box center [430, 155] width 24 height 13
select select "60"
click at [418, 149] on select "2 3 4 5 6 7 8 9 10 11 12 13 14 15 16 17 18 19 20 21 22 23" at bounding box center [430, 155] width 24 height 13
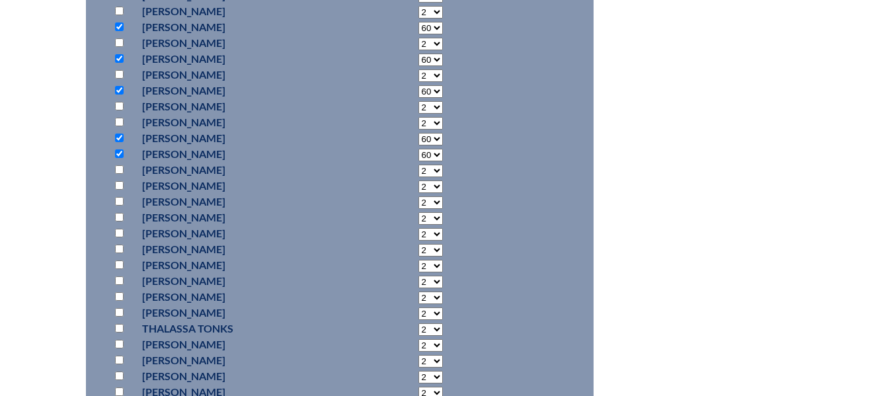
click at [121, 200] on input "checkbox" at bounding box center [119, 201] width 9 height 9
checkbox input "true"
click at [418, 199] on select "2 3 4 5 6 7 8 9 10 11 12 13 14 15 16 17 18 19 20 21 22 23" at bounding box center [430, 202] width 24 height 13
select select "60"
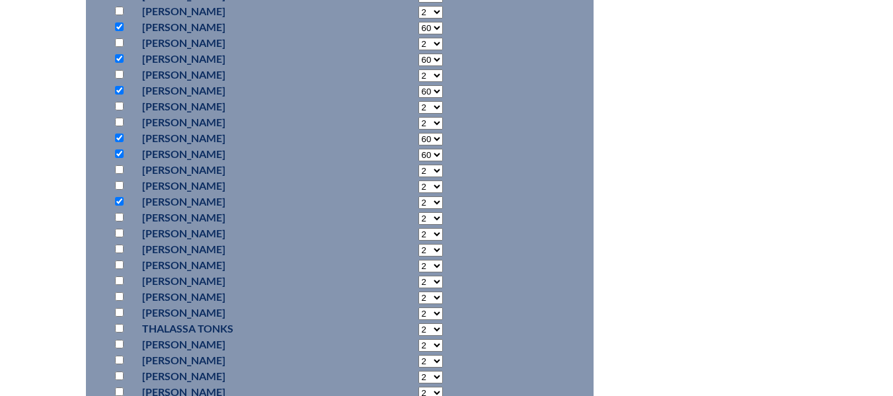
click at [418, 196] on select "2 3 4 5 6 7 8 9 10 11 12 13 14 15 16 17 18 19 20 21 22 23" at bounding box center [430, 202] width 24 height 13
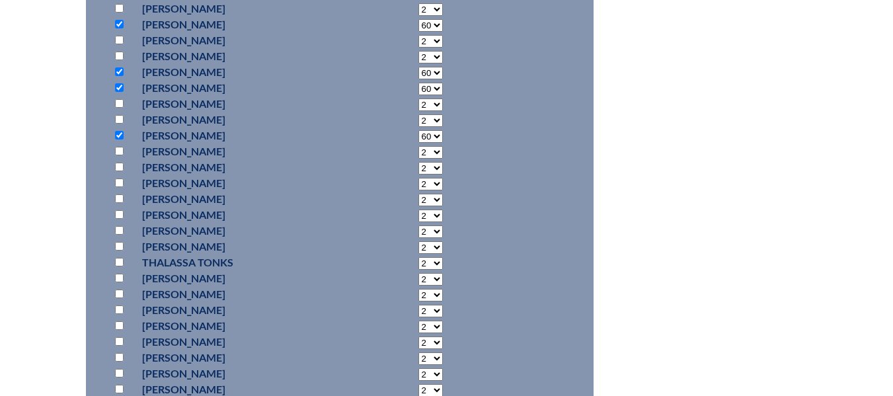
click at [122, 199] on input "checkbox" at bounding box center [119, 198] width 9 height 9
checkbox input "true"
click at [418, 196] on select "2 3 4 5 6 7 8 9 10 11 12 13 14 15 16 17 18 19 20 21 22 23" at bounding box center [430, 200] width 24 height 13
select select "60"
click at [418, 194] on select "2 3 4 5 6 7 8 9 10 11 12 13 14 15 16 17 18 19 20 21 22 23" at bounding box center [430, 200] width 24 height 13
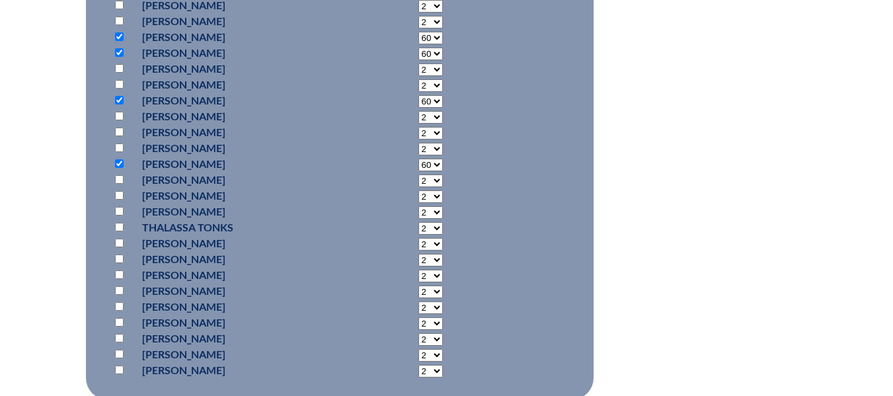
scroll to position [3370, 0]
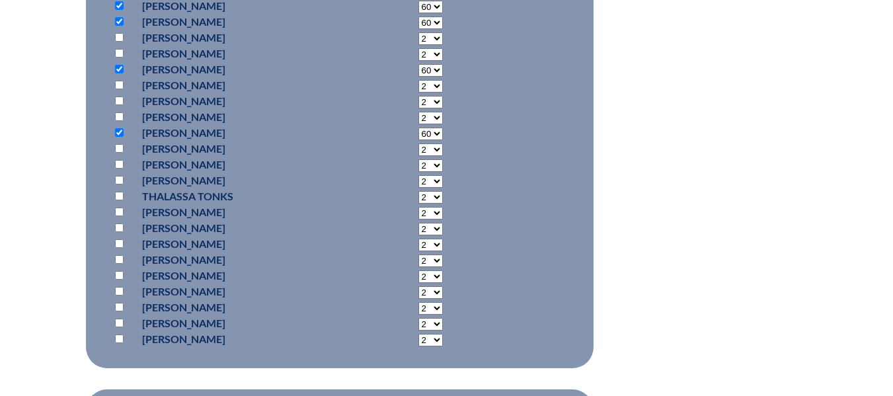
click at [120, 193] on input "checkbox" at bounding box center [119, 196] width 9 height 9
checkbox input "true"
click at [418, 198] on select "2 3 4 5 6 7 8 9 10 11 12 13 14 15 16 17 18 19 20 21 22 23" at bounding box center [430, 197] width 24 height 13
select select "60"
click at [418, 191] on select "2 3 4 5 6 7 8 9 10 11 12 13 14 15 16 17 18 19 20 21 22 23" at bounding box center [430, 197] width 24 height 13
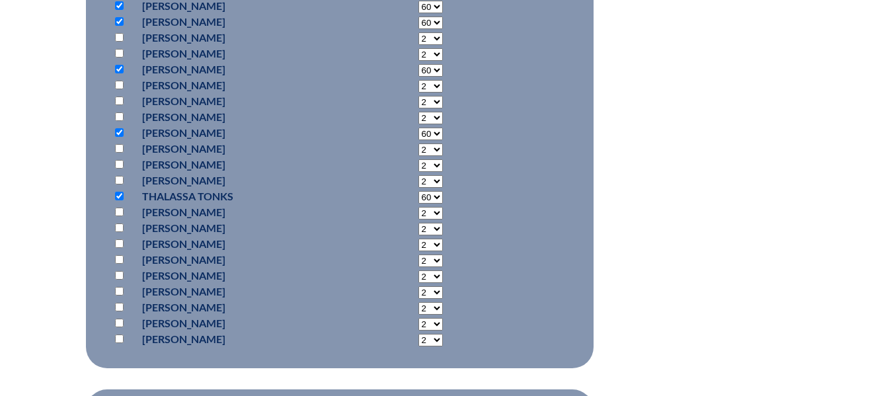
click at [120, 223] on input "checkbox" at bounding box center [119, 227] width 9 height 9
checkbox input "true"
drag, startPoint x: 397, startPoint y: 229, endPoint x: 396, endPoint y: 221, distance: 8.0
click at [418, 229] on select "2 3 4 5 6 7 8 9 10 11 12 13 14 15 16 17 18 19 20 21 22 23" at bounding box center [430, 229] width 24 height 13
select select "60"
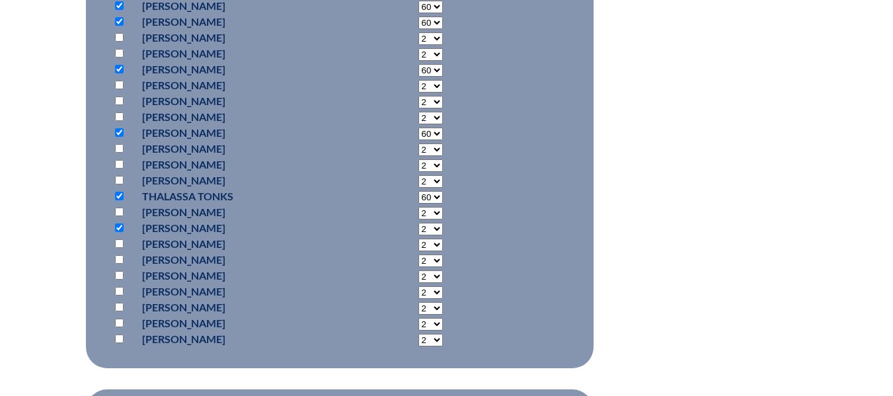
click at [418, 223] on select "2 3 4 5 6 7 8 9 10 11 12 13 14 15 16 17 18 19 20 21 22 23" at bounding box center [430, 229] width 24 height 13
click at [119, 289] on input "checkbox" at bounding box center [119, 291] width 9 height 9
checkbox input "true"
click at [418, 291] on select "2 3 4 5 6 7 8 9 10 11 12 13 14 15 16 17 18 19 20 21 22 23" at bounding box center [430, 292] width 24 height 13
select select "60"
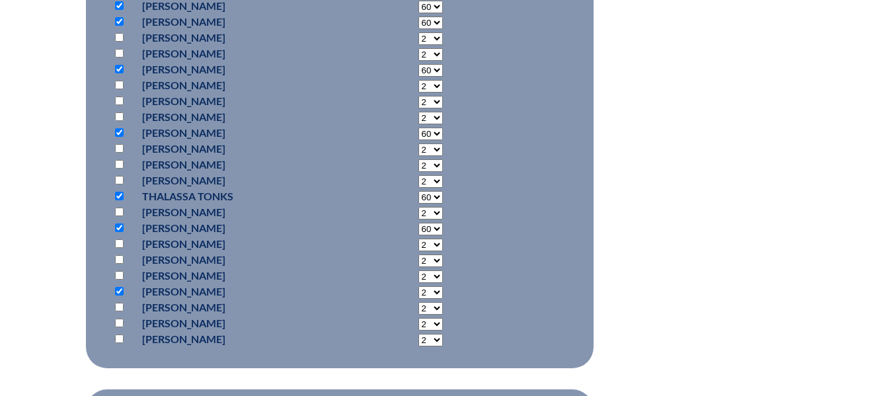
click at [418, 286] on select "2 3 4 5 6 7 8 9 10 11 12 13 14 15 16 17 18 19 20 21 22 23" at bounding box center [430, 292] width 24 height 13
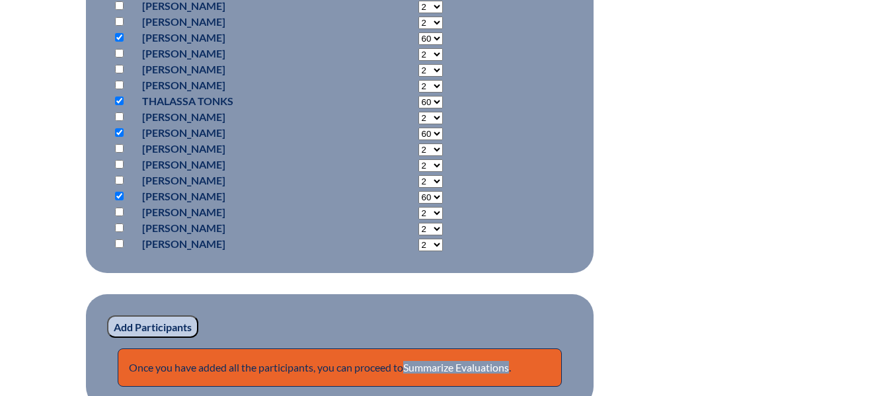
scroll to position [3503, 0]
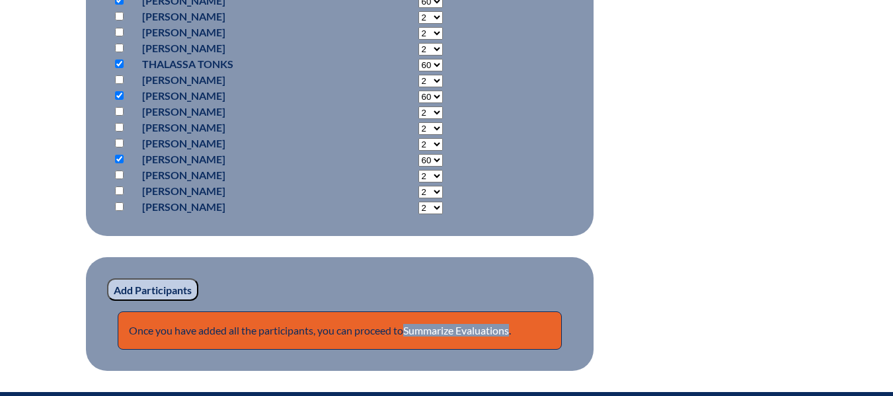
click at [119, 202] on input "checkbox" at bounding box center [119, 206] width 9 height 9
checkbox input "true"
click at [418, 208] on select "2 3 4 5 6 7 8 9 10 11 12 13 14 15 16 17 18 19 20 21 22 23" at bounding box center [430, 208] width 24 height 13
select select "60"
click at [418, 202] on select "2 3 4 5 6 7 8 9 10 11 12 13 14 15 16 17 18 19 20 21 22 23" at bounding box center [430, 208] width 24 height 13
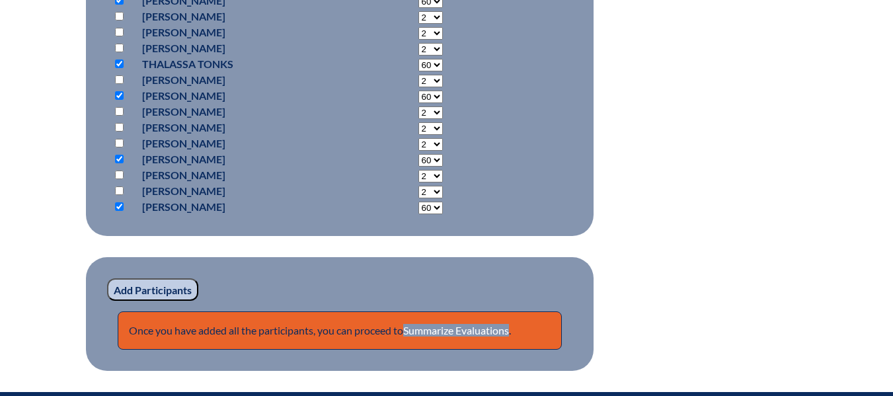
click at [172, 287] on input "Add Participants" at bounding box center [152, 289] width 91 height 22
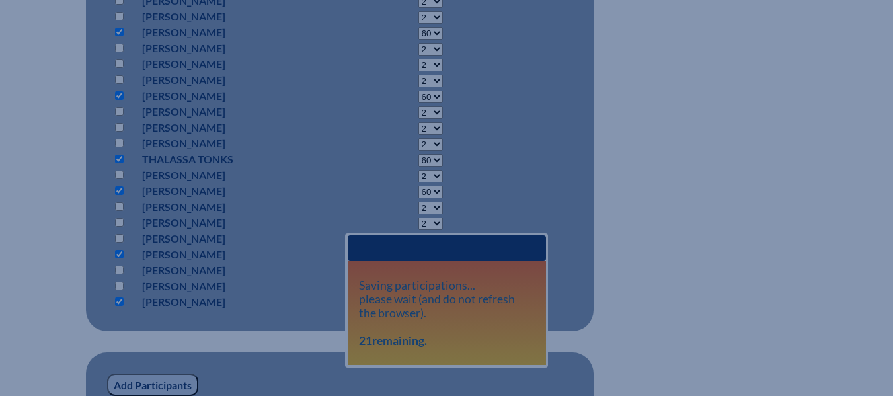
scroll to position [3436, 0]
